Goal: Book appointment/travel/reservation

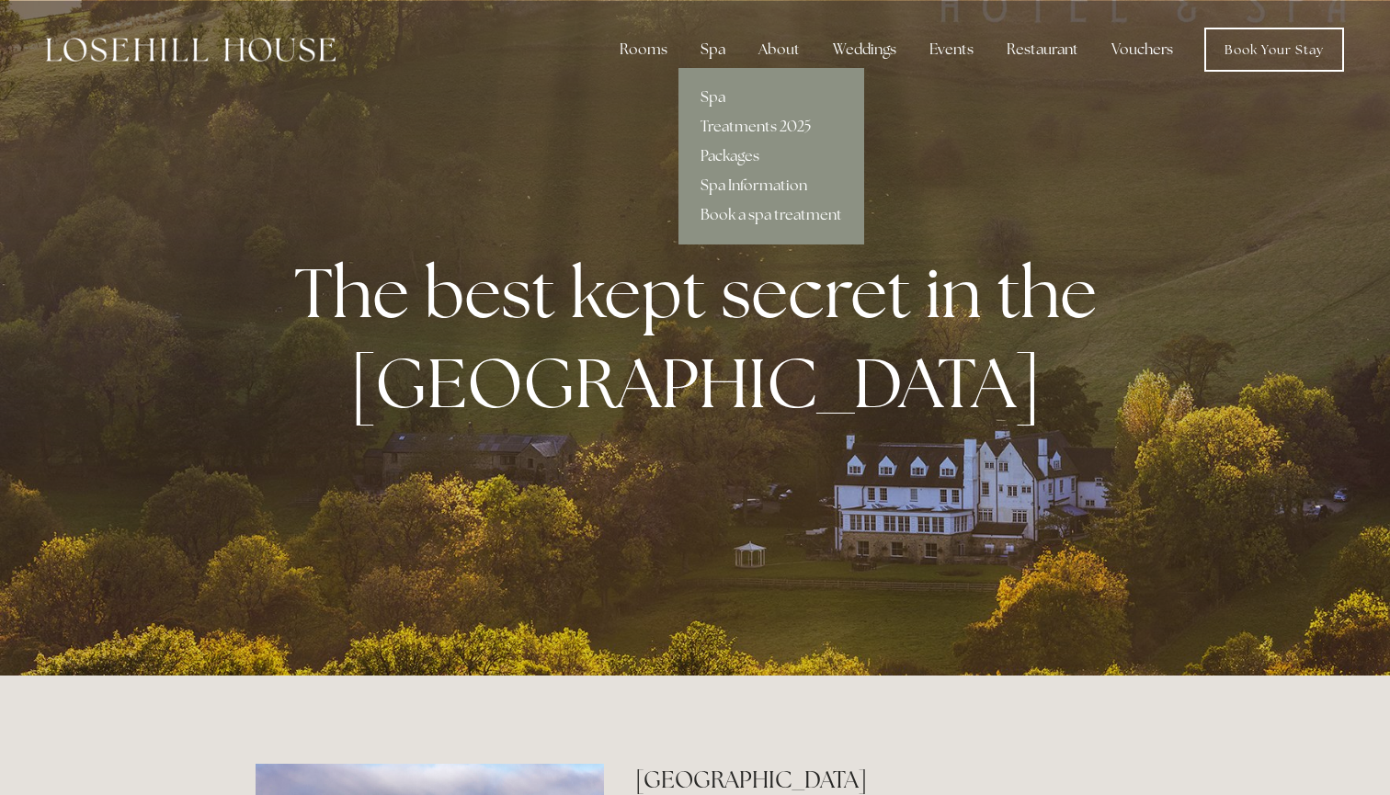
click at [708, 33] on div "Spa" at bounding box center [713, 49] width 54 height 37
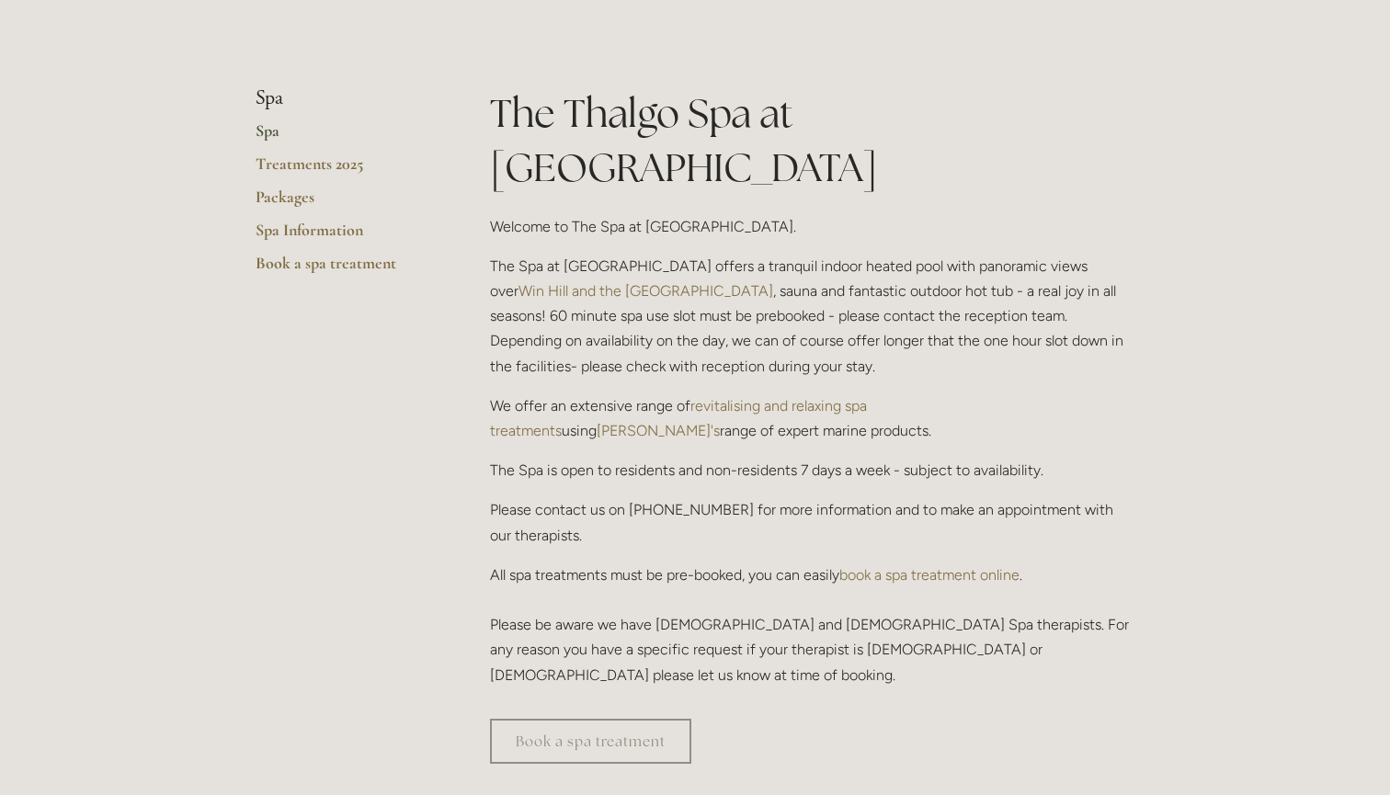
scroll to position [387, 0]
click at [587, 720] on link "Book a spa treatment" at bounding box center [590, 742] width 201 height 45
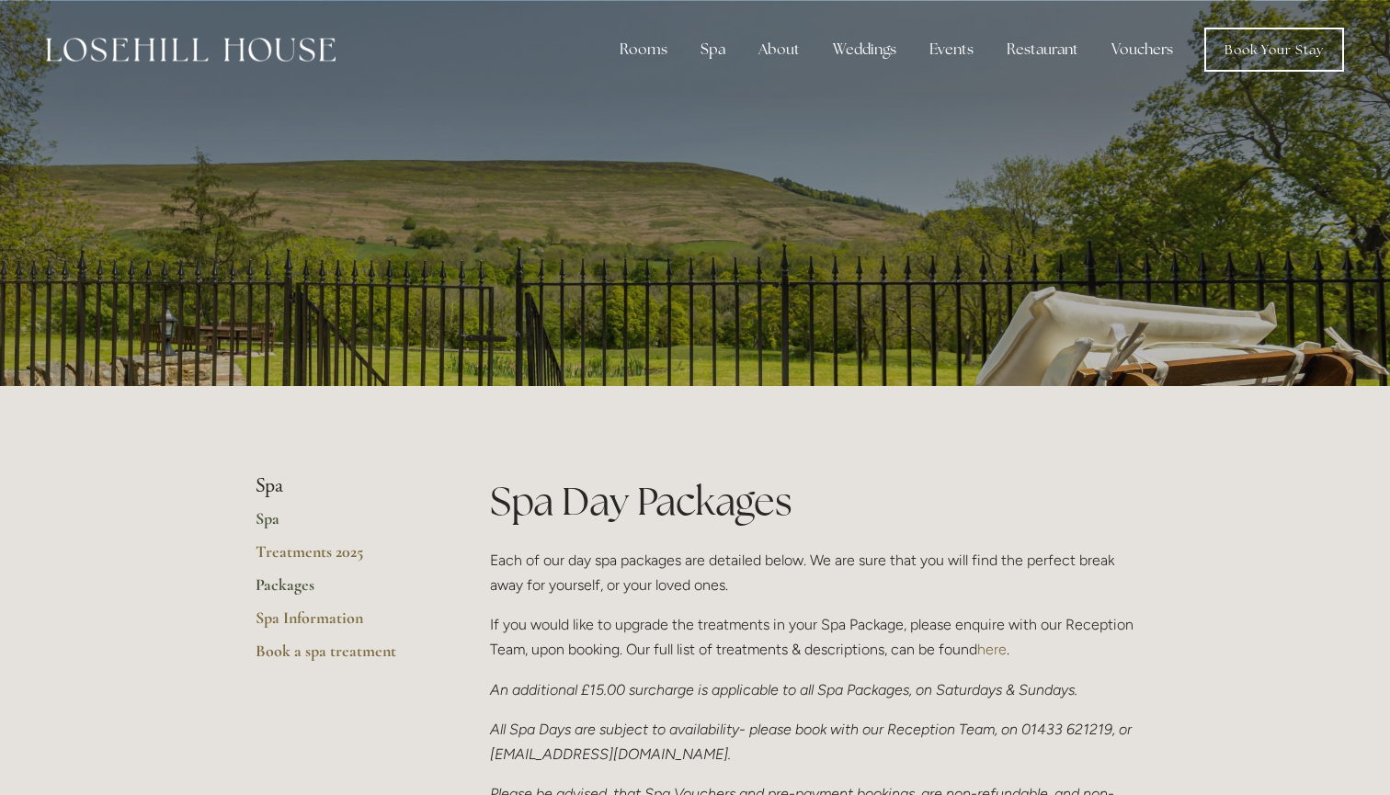
click at [270, 519] on link "Spa" at bounding box center [344, 524] width 176 height 33
